Goal: Task Accomplishment & Management: Manage account settings

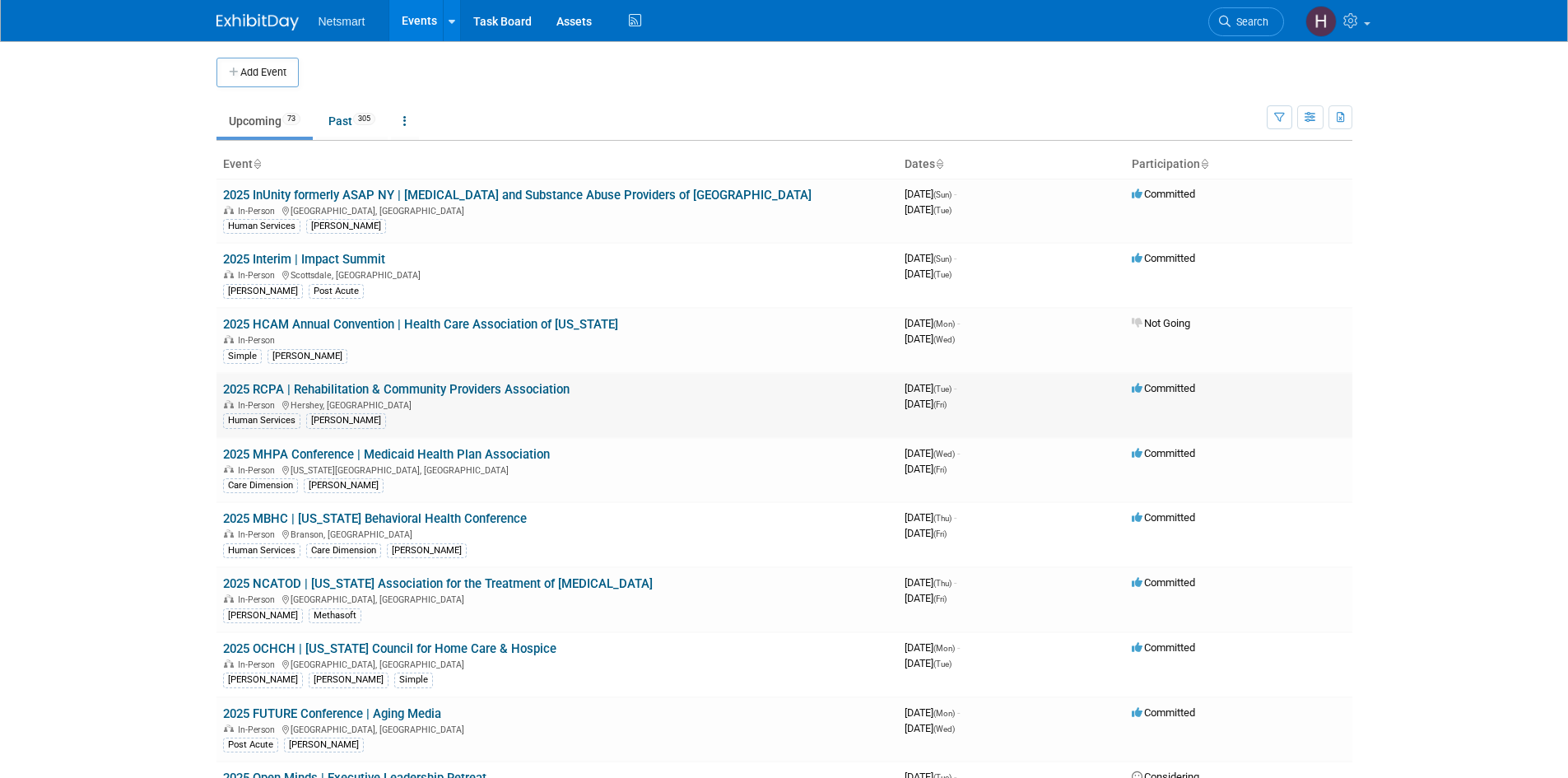
click at [351, 388] on link "2025 RCPA | Rehabilitation & Community Providers Association" at bounding box center [396, 389] width 346 height 14
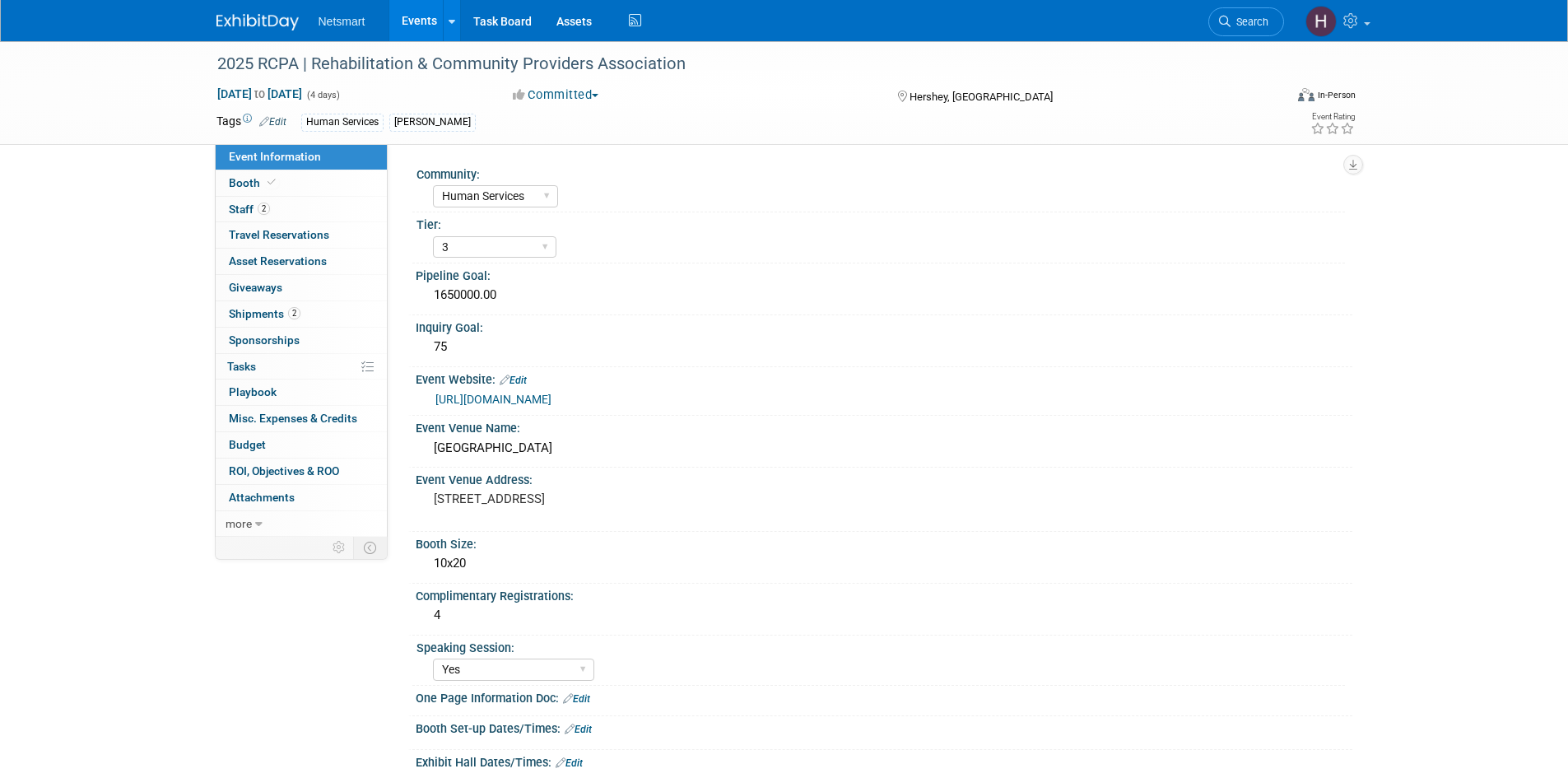
select select "Human Services"
select select "3"
select select "Yes"
drag, startPoint x: 217, startPoint y: 62, endPoint x: 698, endPoint y: 68, distance: 481.0
click at [698, 68] on div "2025 RCPA | Rehabilitation & Community Providers Association" at bounding box center [735, 64] width 1048 height 30
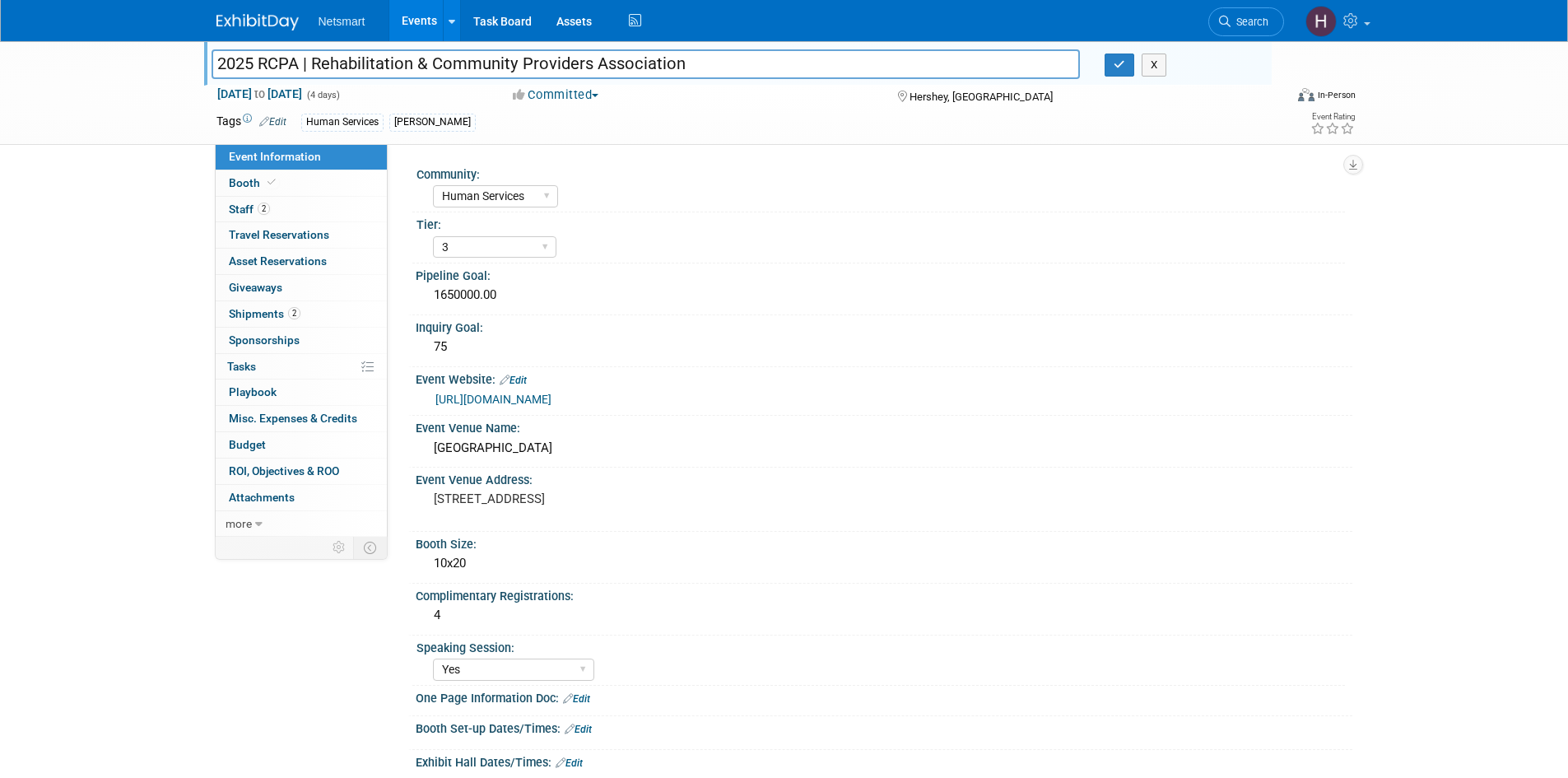
drag, startPoint x: 681, startPoint y: 64, endPoint x: 172, endPoint y: 64, distance: 509.0
click at [172, 64] on div "2025 RCPA | Rehabilitation & Community Providers Association 2025 RCPA | Rehabi…" at bounding box center [784, 93] width 1568 height 103
click at [1129, 68] on button "button" at bounding box center [1119, 65] width 30 height 23
